Goal: Check status: Check status

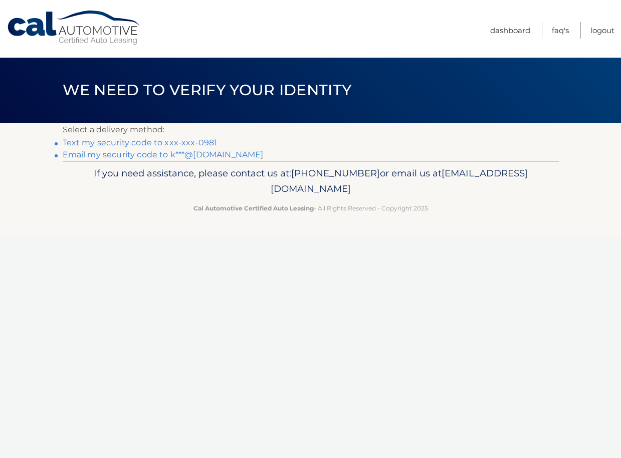
click at [146, 142] on link "Text my security code to xxx-xxx-0981" at bounding box center [140, 143] width 155 height 10
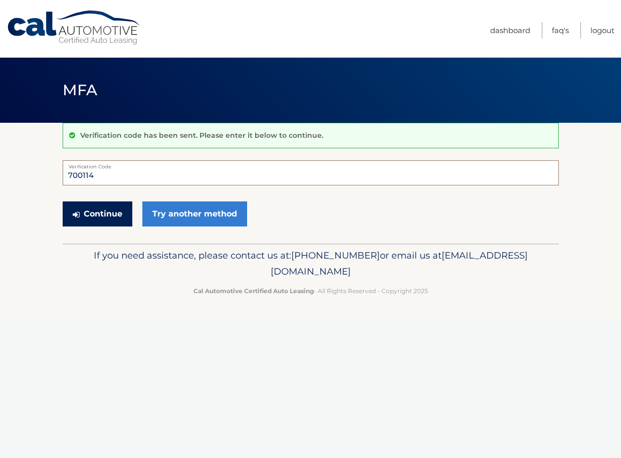
type input "700114"
click at [97, 214] on button "Continue" at bounding box center [98, 213] width 70 height 25
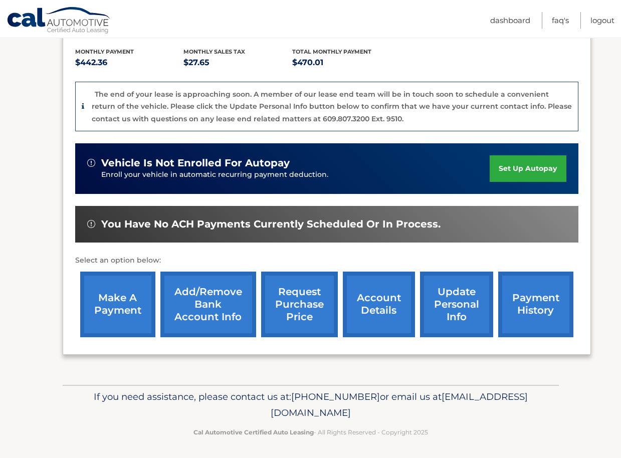
scroll to position [208, 0]
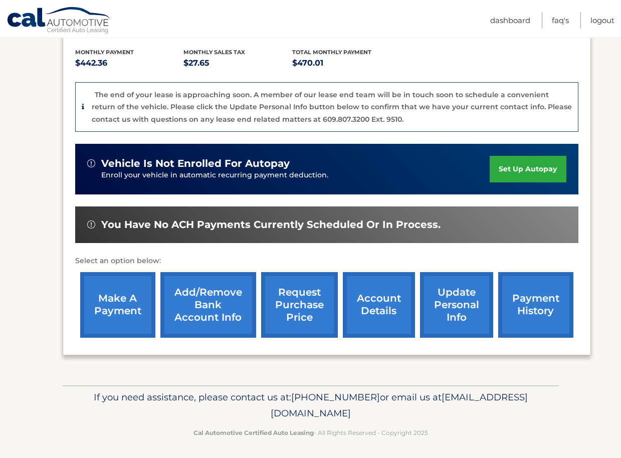
click at [521, 320] on link "payment history" at bounding box center [535, 305] width 75 height 66
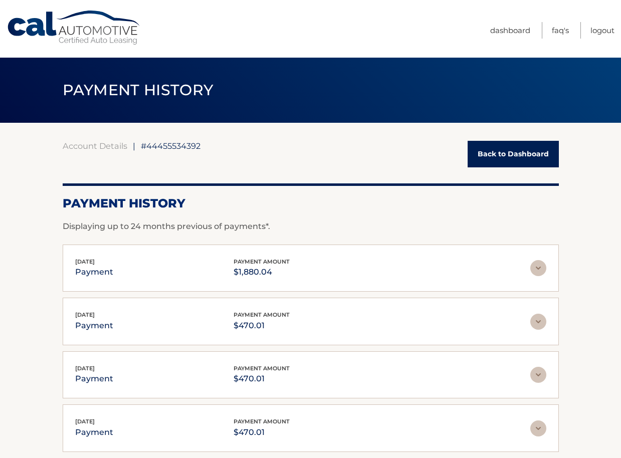
click at [540, 270] on img at bounding box center [538, 268] width 16 height 16
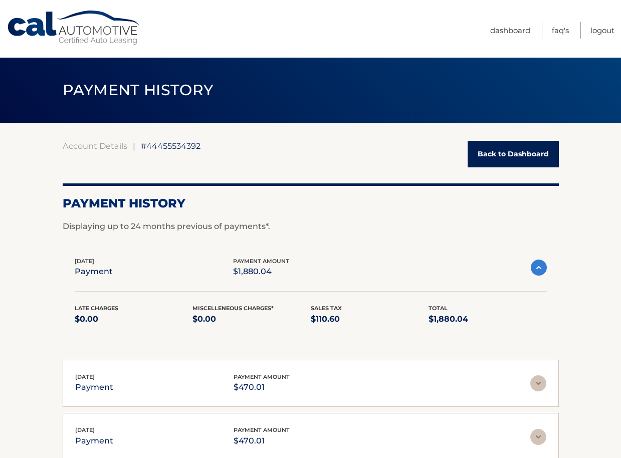
click at [516, 153] on link "Back to Dashboard" at bounding box center [513, 154] width 91 height 27
